Goal: Task Accomplishment & Management: Use online tool/utility

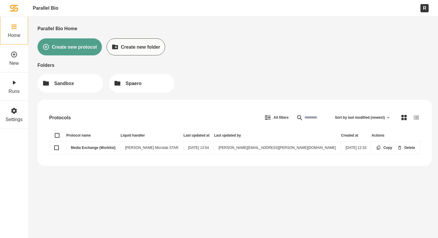
click at [78, 148] on link "Media Exchange (Worklist)" at bounding box center [93, 147] width 44 height 4
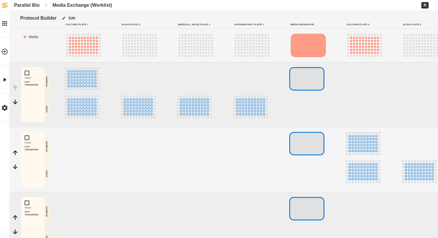
click at [87, 148] on div at bounding box center [87, 159] width 47 height 55
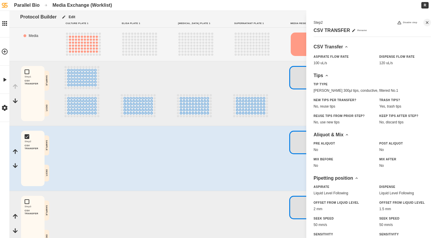
scroll to position [112, 0]
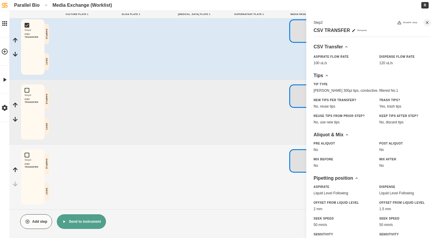
click at [41, 219] on button "Add step" at bounding box center [36, 221] width 32 height 15
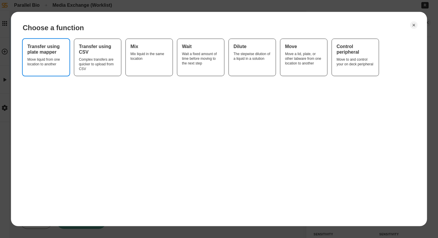
click at [39, 69] on div "Transfer using plate mapper Move liquid from one location to another" at bounding box center [45, 57] width 37 height 27
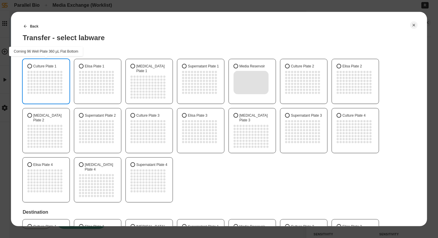
click at [47, 79] on circle "C7" at bounding box center [46, 78] width 2 height 2
click at [32, 68] on button "Culture Plate 1" at bounding box center [29, 66] width 5 height 5
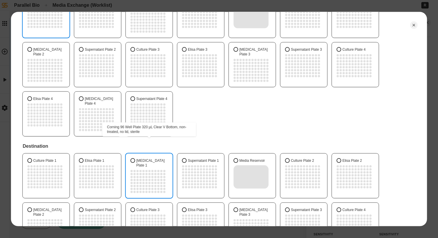
click at [152, 173] on circle "B8" at bounding box center [152, 174] width 2 height 2
click at [135, 158] on button "[MEDICAL_DATA] Plate 1" at bounding box center [132, 160] width 5 height 5
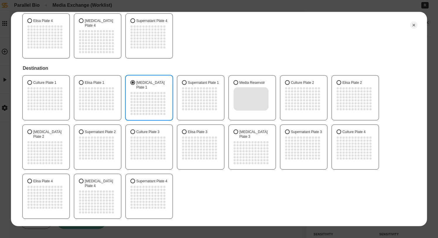
click at [69, 233] on icon at bounding box center [70, 235] width 5 height 5
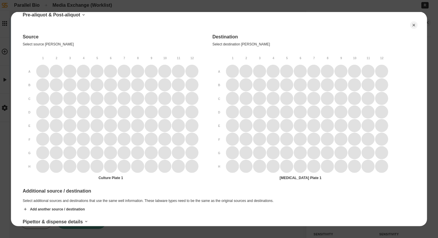
scroll to position [280, 0]
click at [57, 87] on icon "B2" at bounding box center [56, 85] width 14 height 14
click at [66, 106] on icon "D3" at bounding box center [70, 112] width 14 height 14
drag, startPoint x: 253, startPoint y: 87, endPoint x: 364, endPoint y: 141, distance: 123.4
click at [363, 141] on div at bounding box center [307, 119] width 162 height 108
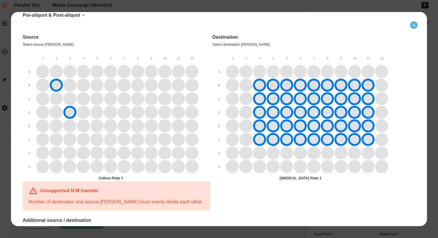
click at [413, 27] on button "Close" at bounding box center [414, 25] width 8 height 8
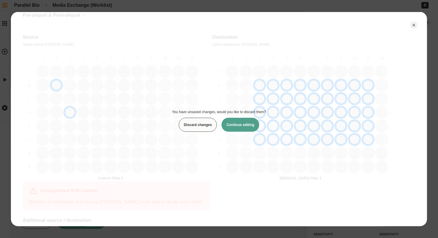
click at [202, 126] on button "Discard changes" at bounding box center [198, 125] width 38 height 14
